Goal: Navigation & Orientation: Go to known website

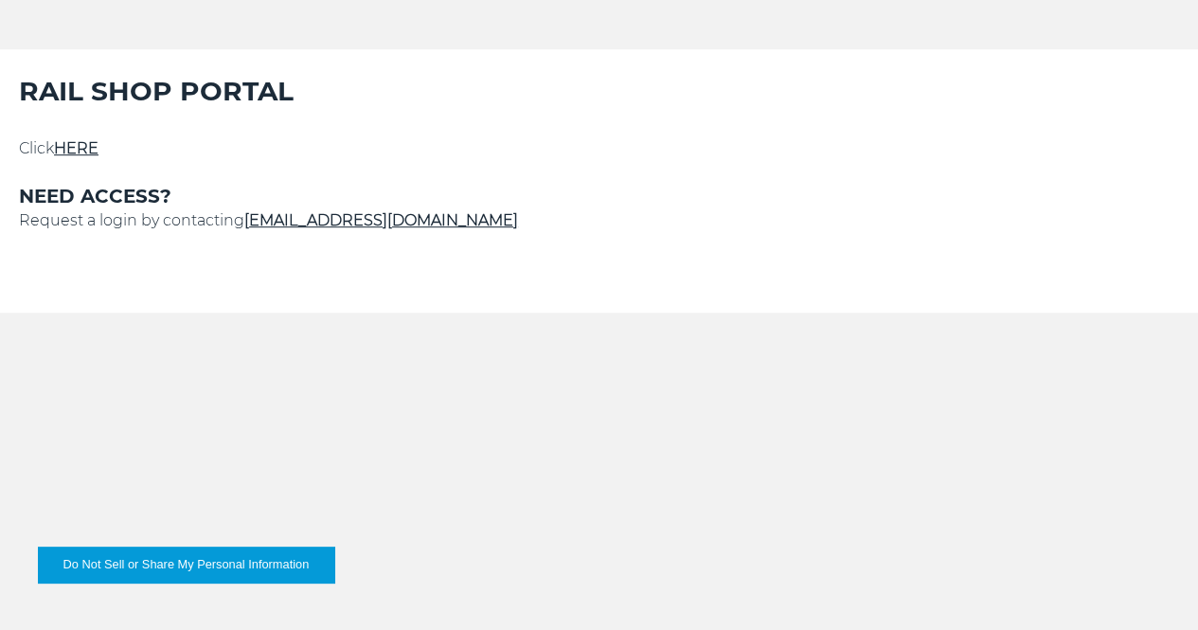
scroll to position [474, 0]
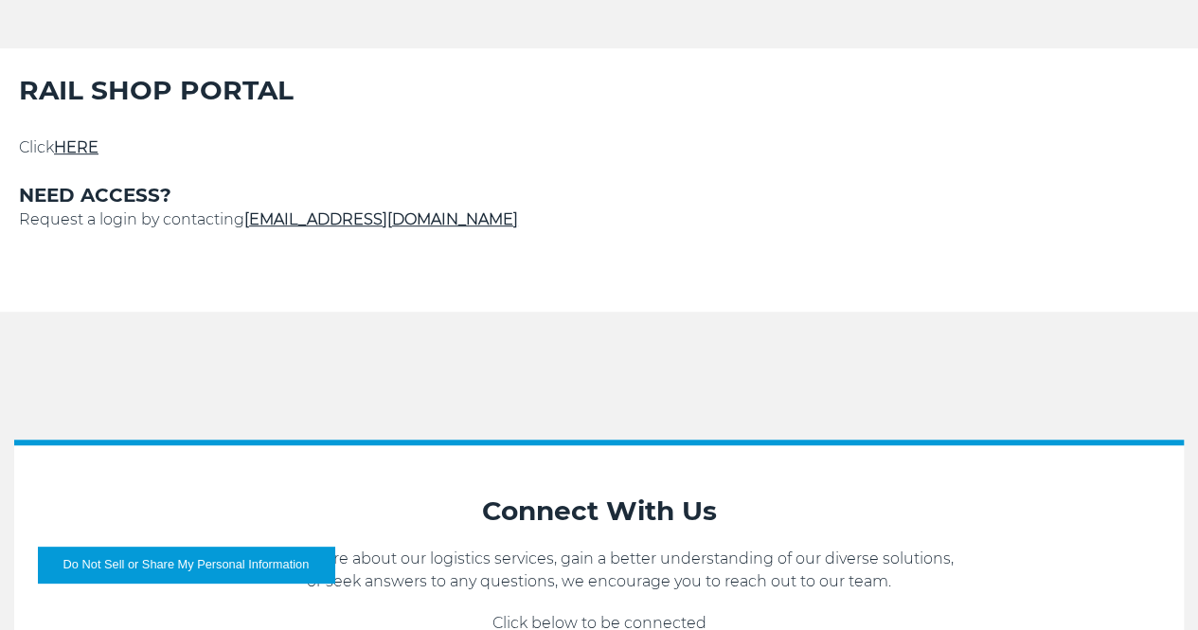
click at [99, 156] on link "HERE" at bounding box center [76, 147] width 45 height 18
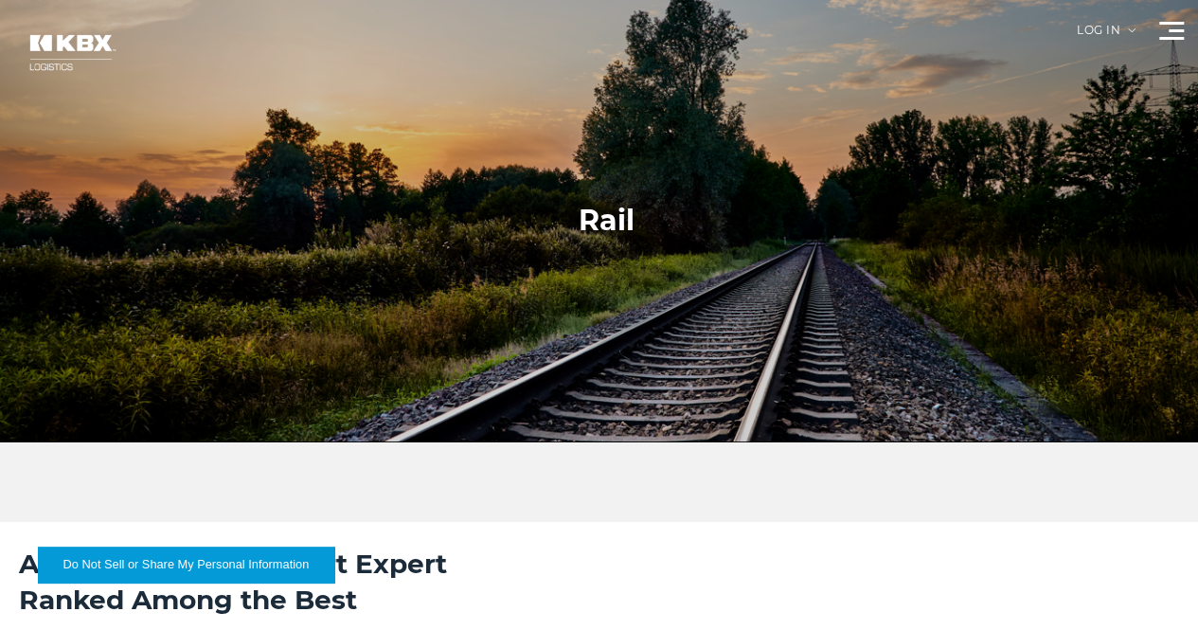
click at [1077, 43] on div "Log in" at bounding box center [1106, 38] width 59 height 26
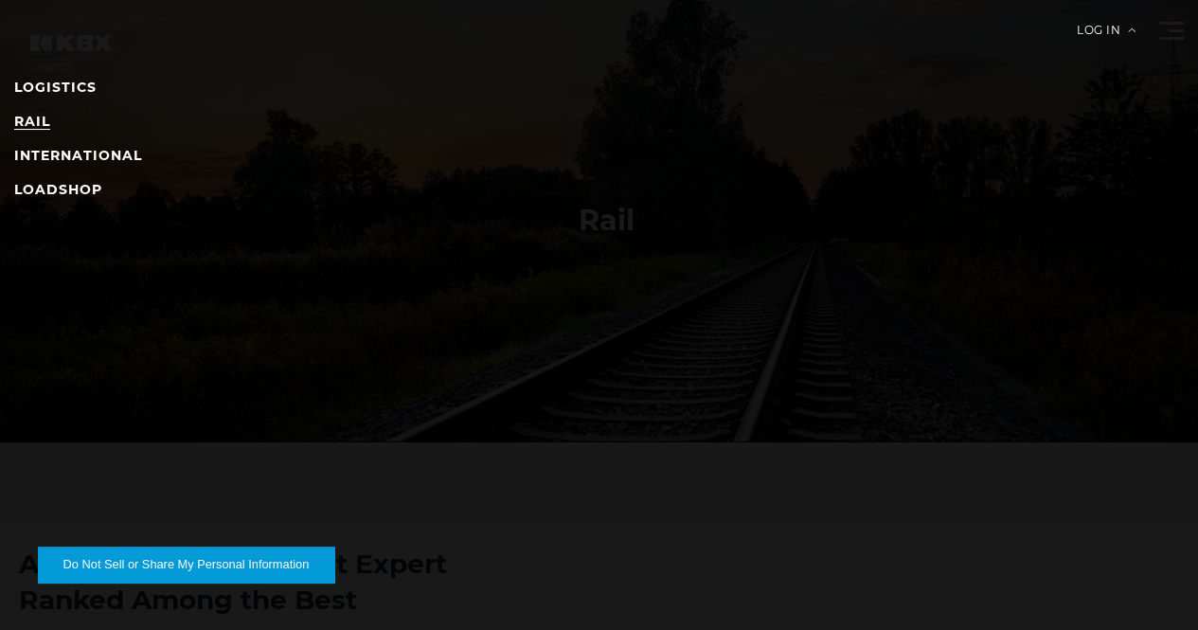
click at [50, 122] on link "RAIL" at bounding box center [32, 121] width 36 height 17
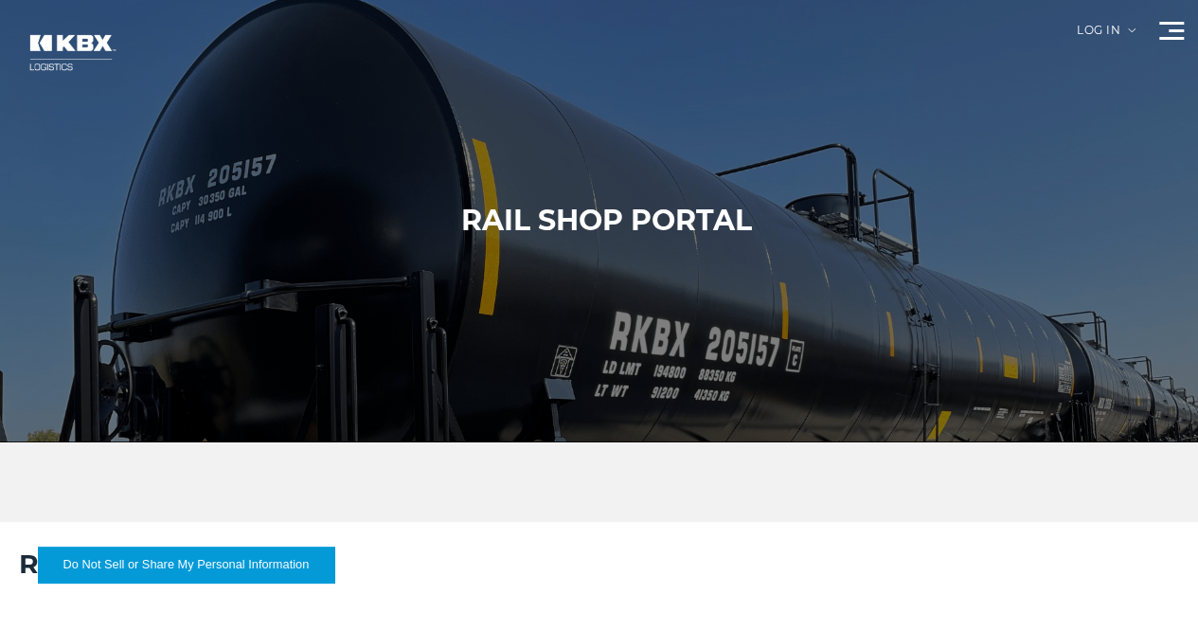
click at [1077, 41] on div "Log in" at bounding box center [1106, 38] width 59 height 26
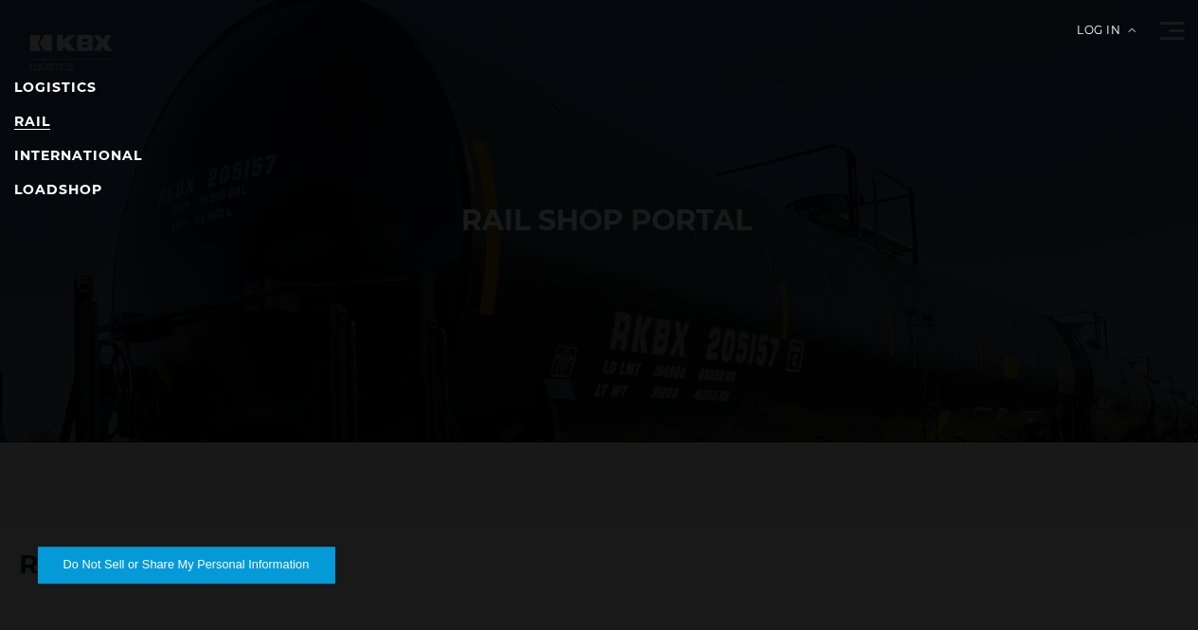
click at [50, 123] on link "RAIL" at bounding box center [32, 121] width 36 height 17
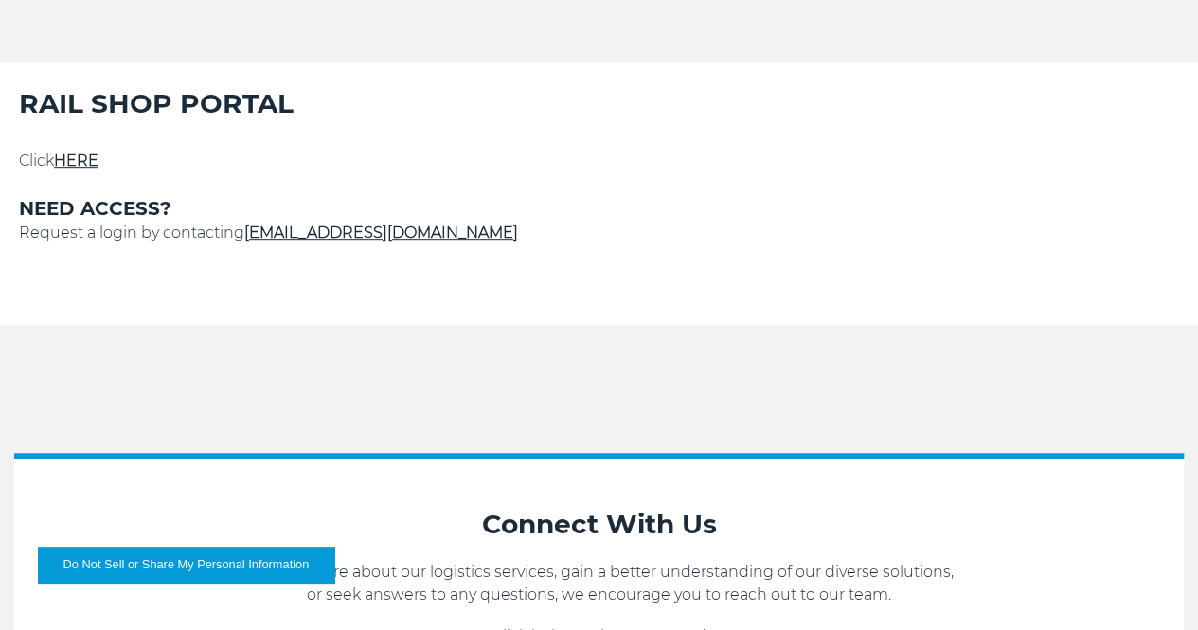
scroll to position [568, 0]
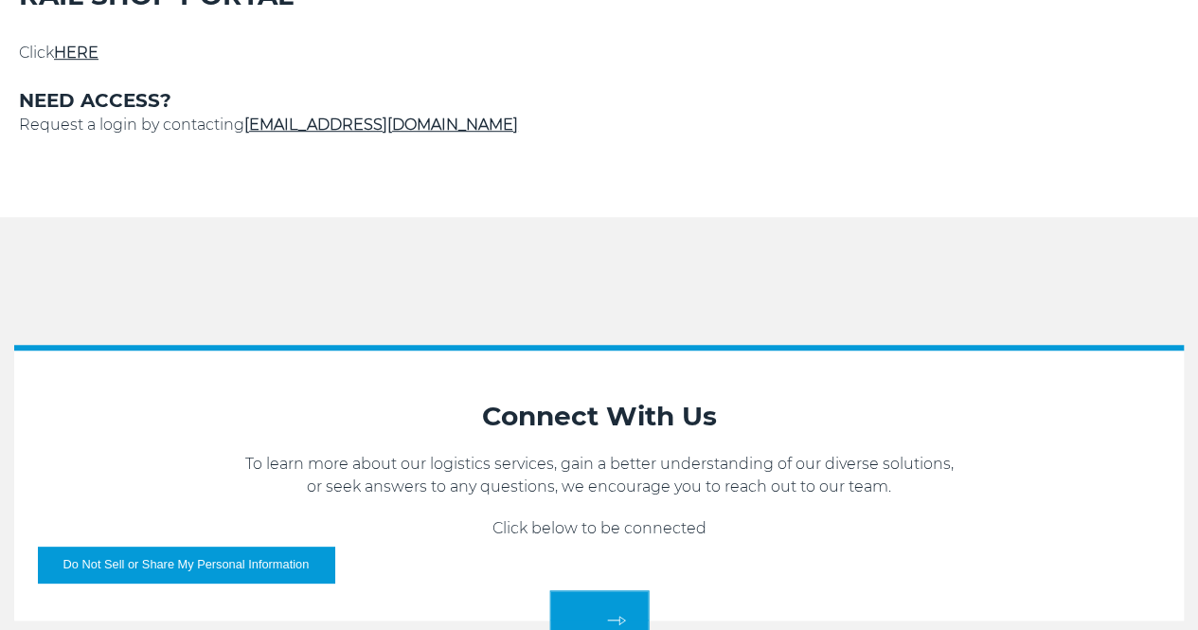
click at [99, 62] on link "HERE" at bounding box center [76, 53] width 45 height 18
